Goal: Find specific page/section: Find specific page/section

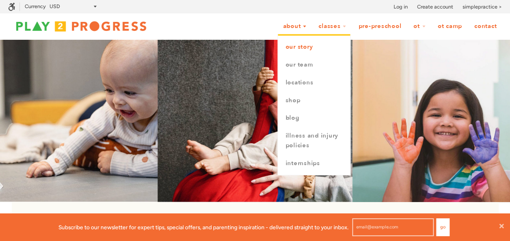
scroll to position [0, 6]
click at [304, 64] on link "Our Team" at bounding box center [314, 65] width 72 height 18
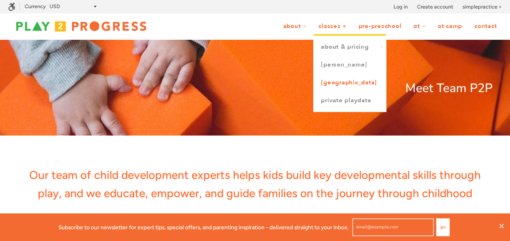
click at [347, 86] on link "[GEOGRAPHIC_DATA]" at bounding box center [349, 83] width 72 height 18
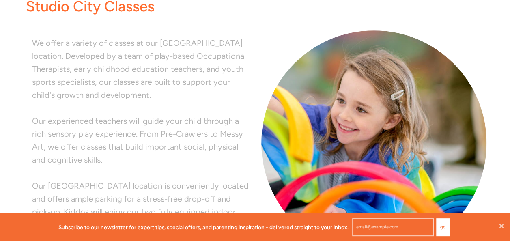
scroll to position [191, 0]
